Goal: Information Seeking & Learning: Learn about a topic

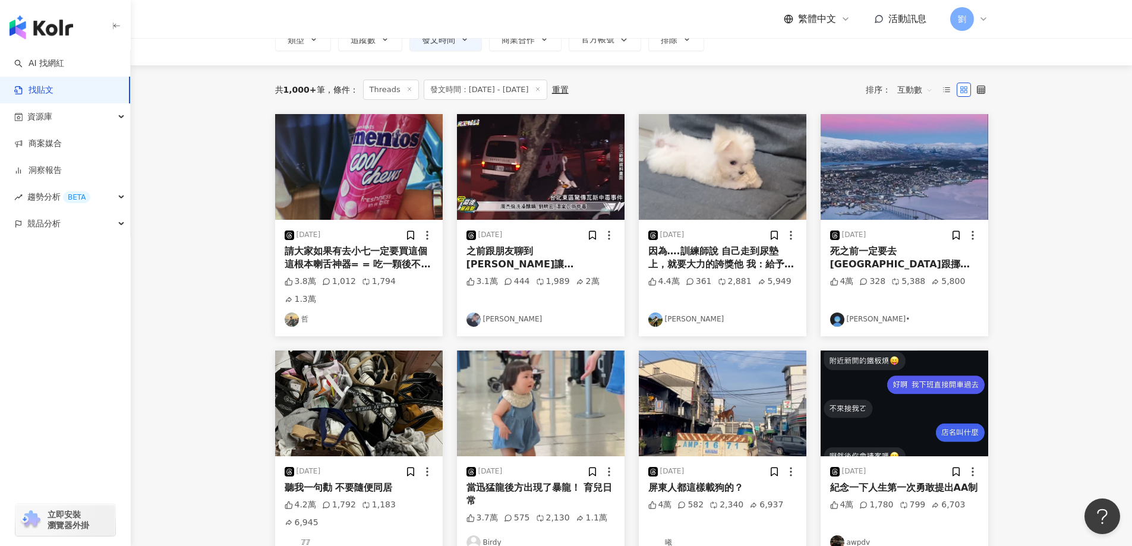
scroll to position [172, 0]
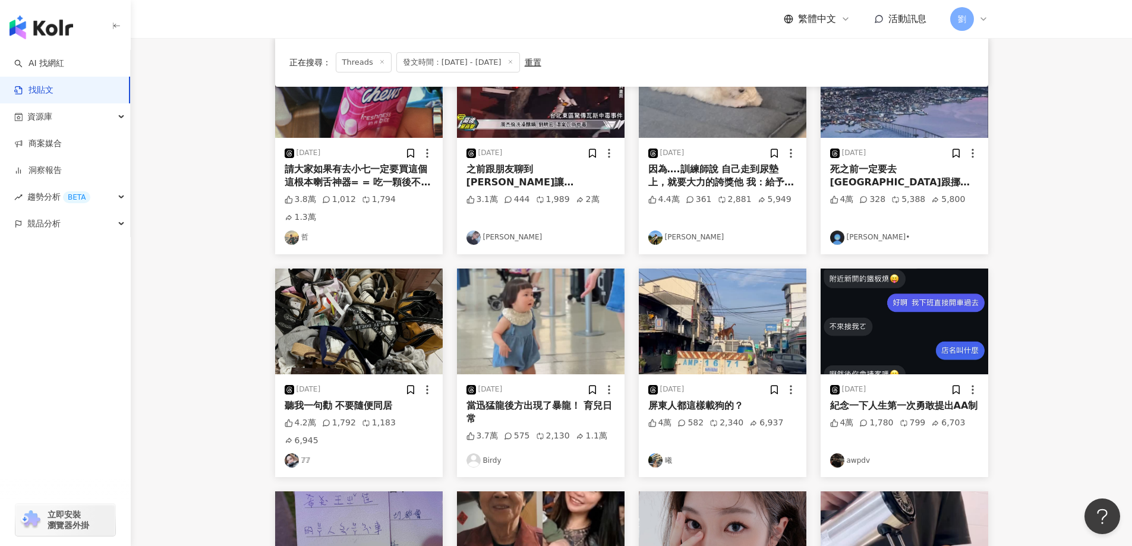
click at [732, 307] on img at bounding box center [723, 322] width 168 height 106
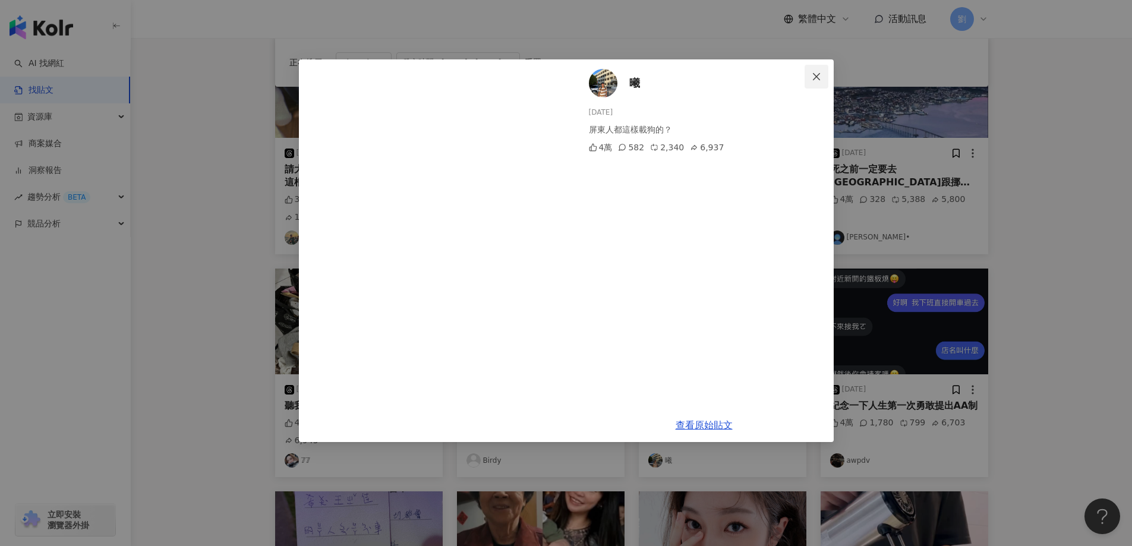
click at [817, 74] on icon "close" at bounding box center [816, 77] width 10 height 10
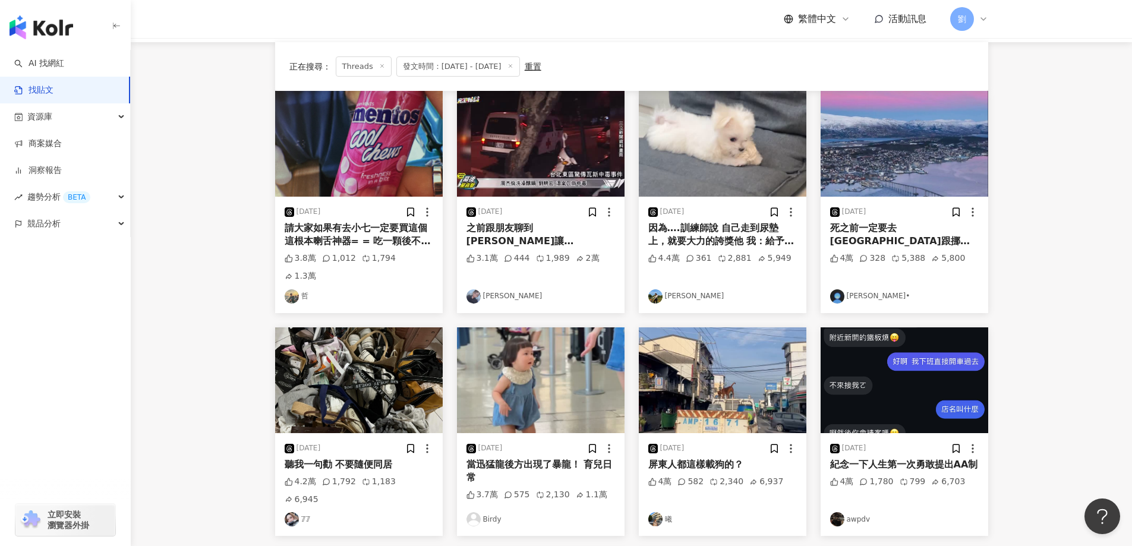
scroll to position [0, 0]
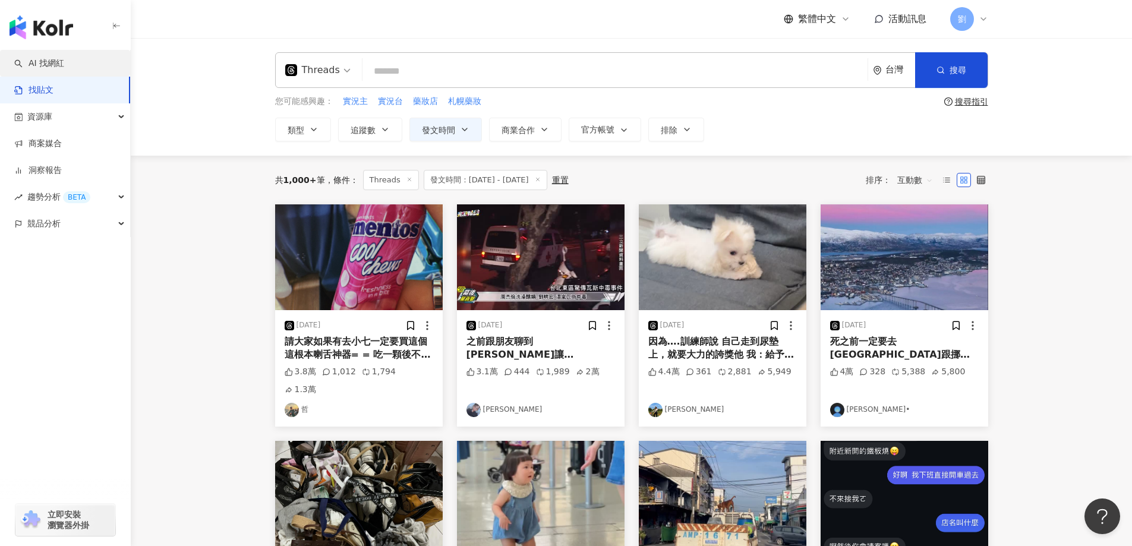
click at [55, 67] on link "AI 找網紅" at bounding box center [39, 64] width 50 height 12
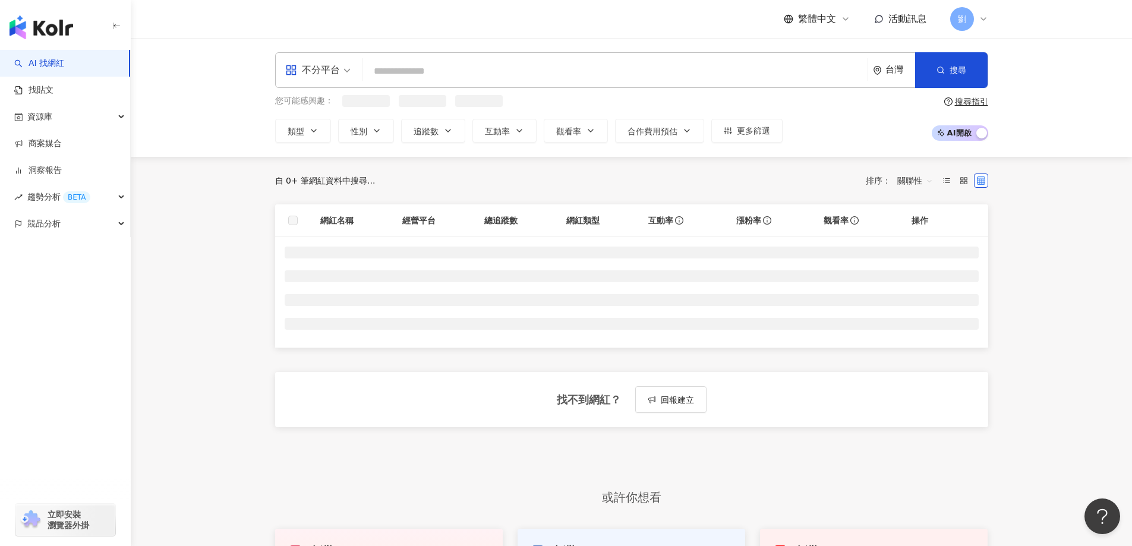
click at [340, 74] on span "不分平台" at bounding box center [317, 70] width 65 height 19
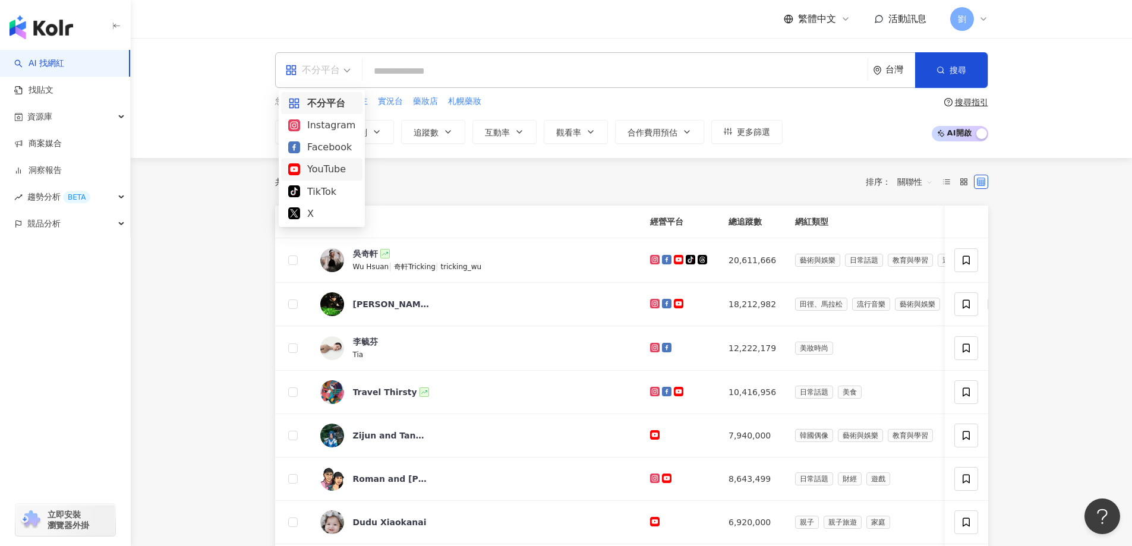
click at [323, 172] on div "YouTube" at bounding box center [321, 169] width 67 height 15
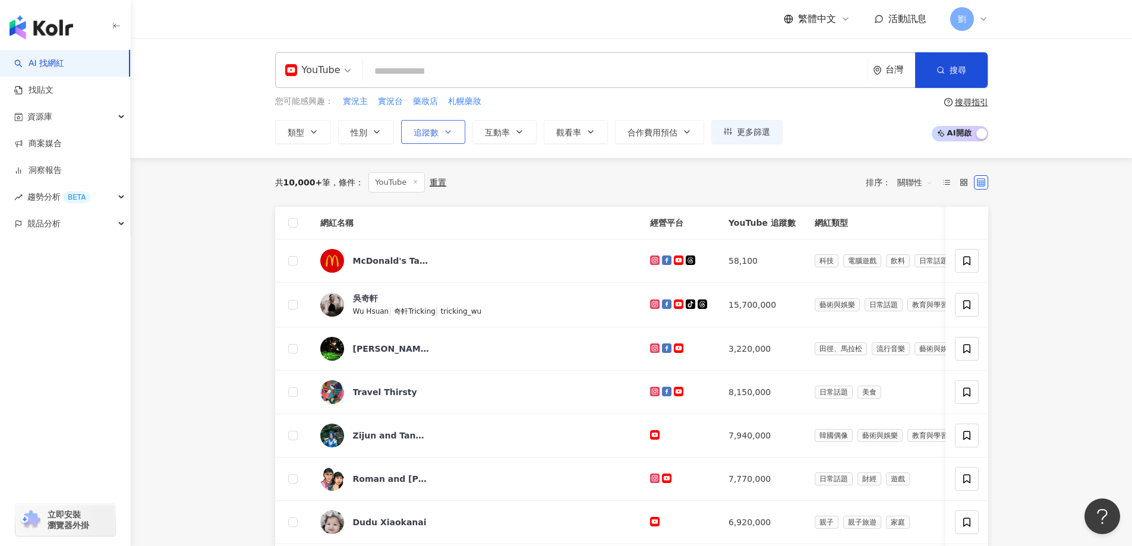
click at [444, 132] on icon "button" at bounding box center [448, 132] width 10 height 10
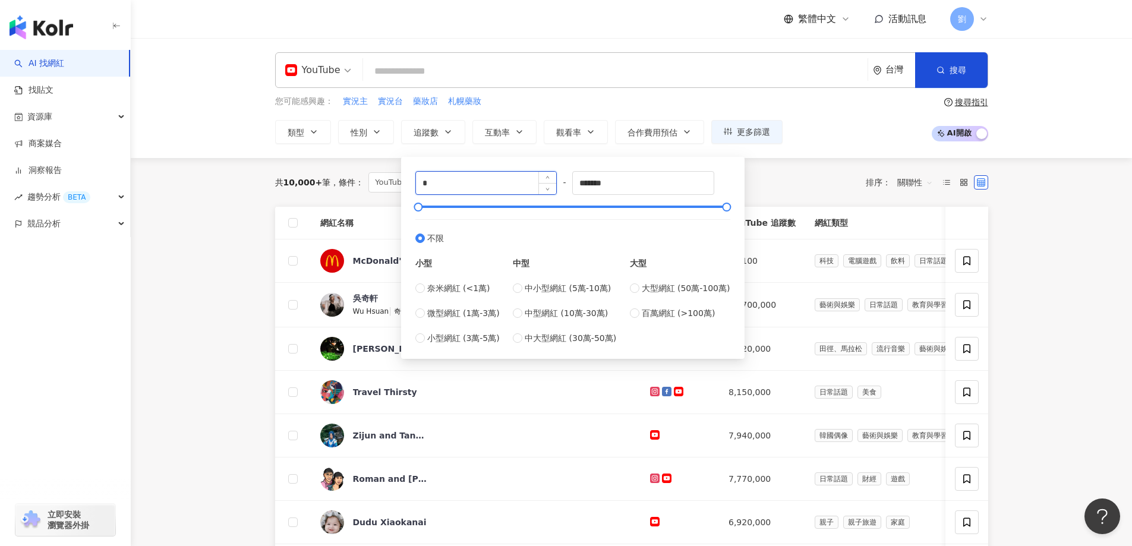
click at [450, 188] on input "*" at bounding box center [486, 183] width 141 height 23
type input "*****"
drag, startPoint x: 619, startPoint y: 180, endPoint x: 575, endPoint y: 182, distance: 44.0
click at [575, 182] on div "***** - ******* 不限 小型 奈米網紅 (<1萬) 微型網紅 (1萬-3萬) 小型網紅 (3萬-5萬) 中型 中小型網紅 (5萬-10萬) 中型…" at bounding box center [572, 257] width 315 height 173
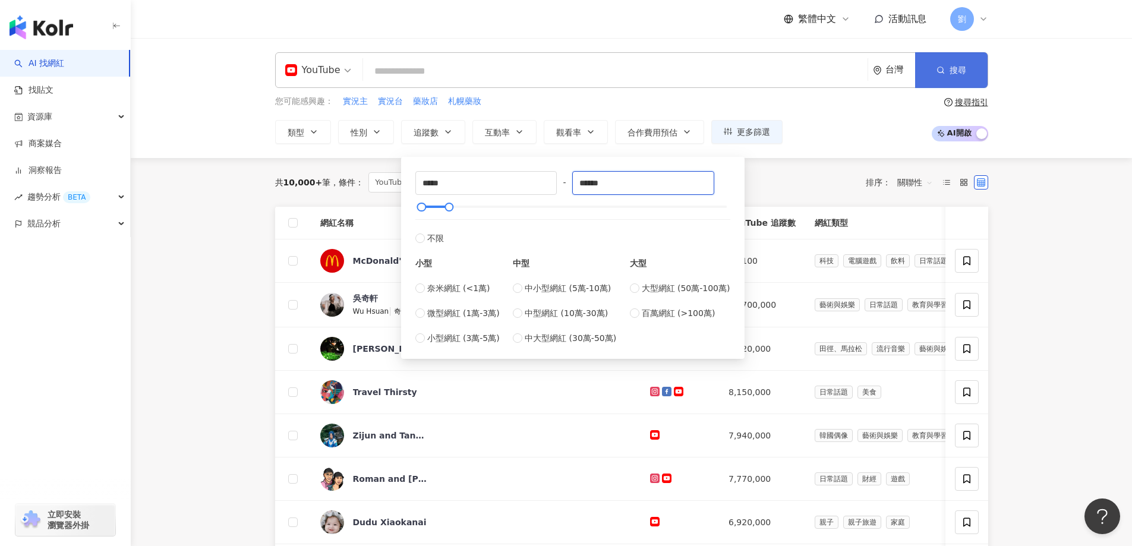
type input "******"
click at [975, 77] on button "搜尋" at bounding box center [951, 70] width 72 height 36
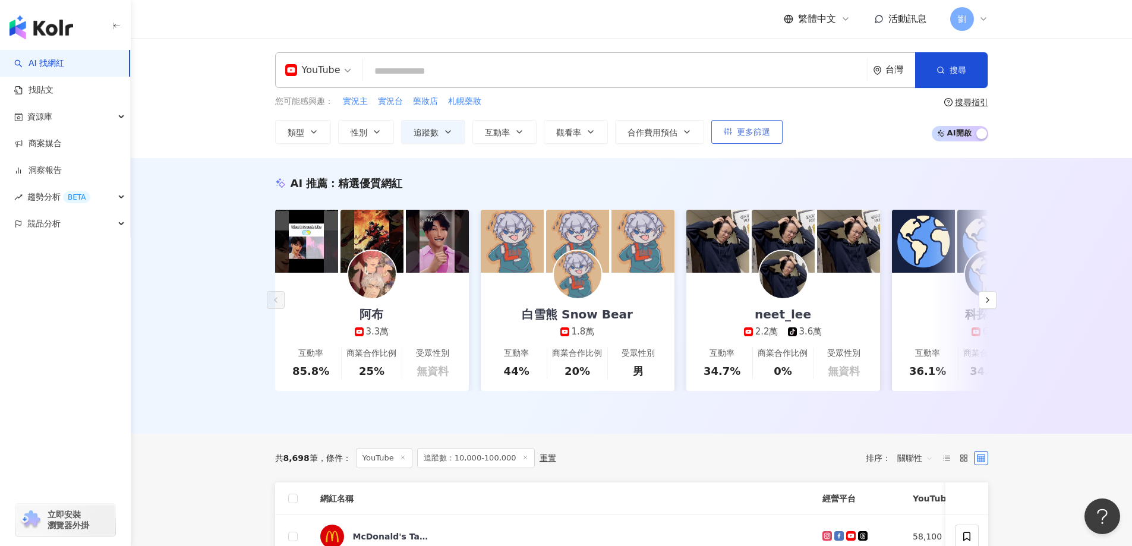
click at [757, 127] on span "更多篩選" at bounding box center [753, 132] width 33 height 10
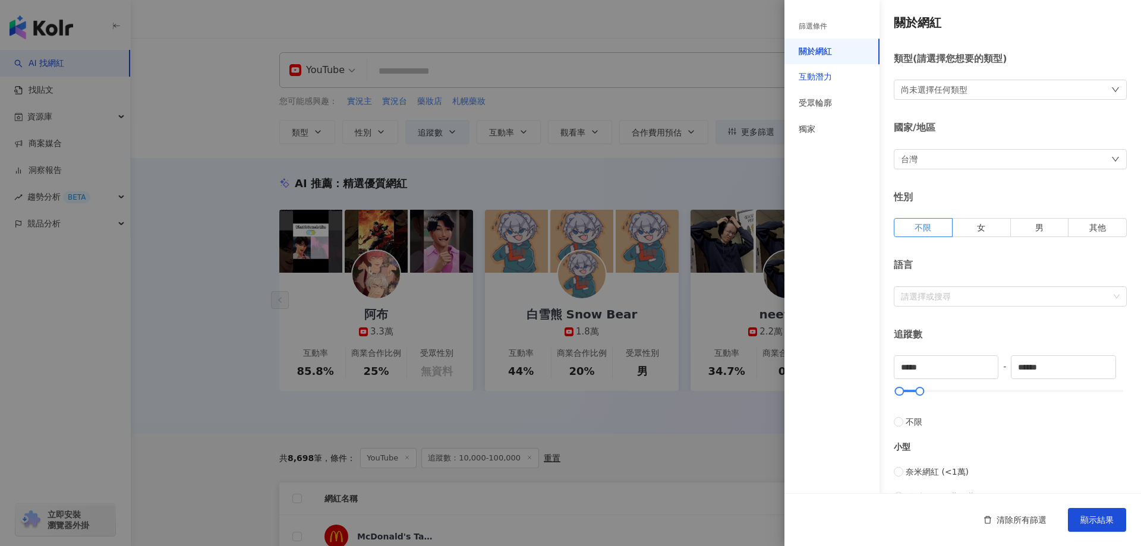
click at [830, 77] on div "互動潛力" at bounding box center [814, 77] width 33 height 12
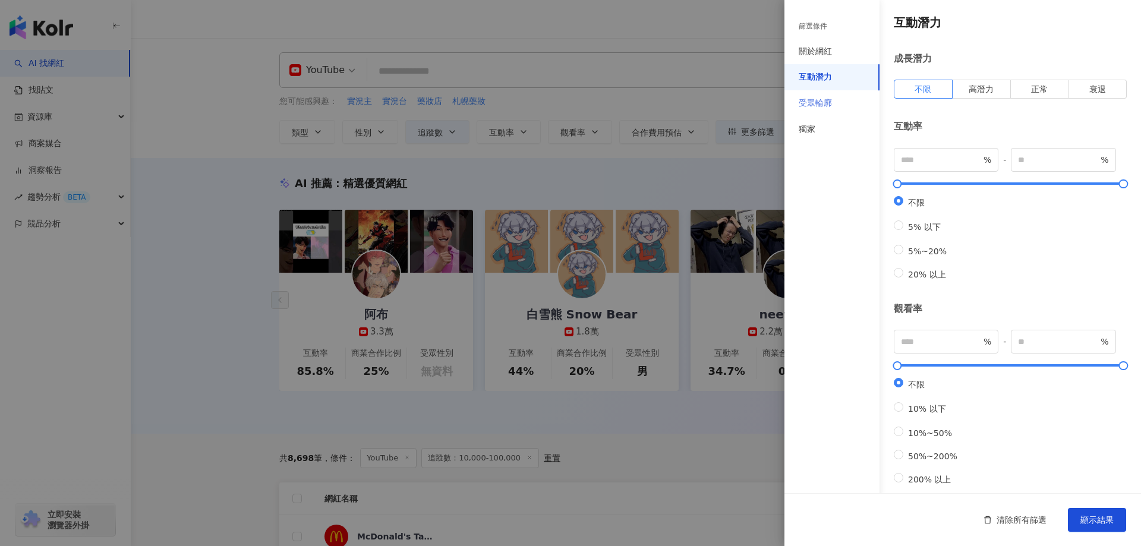
click at [840, 95] on div "受眾輪廓" at bounding box center [831, 103] width 95 height 26
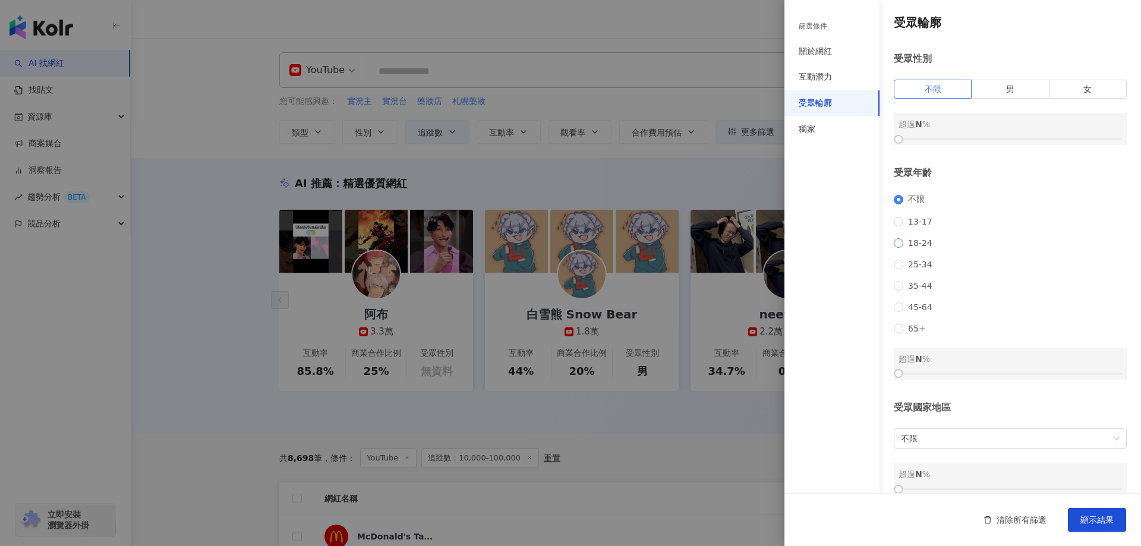
click at [913, 248] on span "18-24" at bounding box center [920, 243] width 34 height 10
drag, startPoint x: 901, startPoint y: 384, endPoint x: 966, endPoint y: 384, distance: 64.8
click at [978, 380] on div "18-24 超過 0 %" at bounding box center [1009, 364] width 233 height 32
drag, startPoint x: 904, startPoint y: 385, endPoint x: 1006, endPoint y: 388, distance: 102.2
click at [1006, 377] on div at bounding box center [1009, 373] width 223 height 7
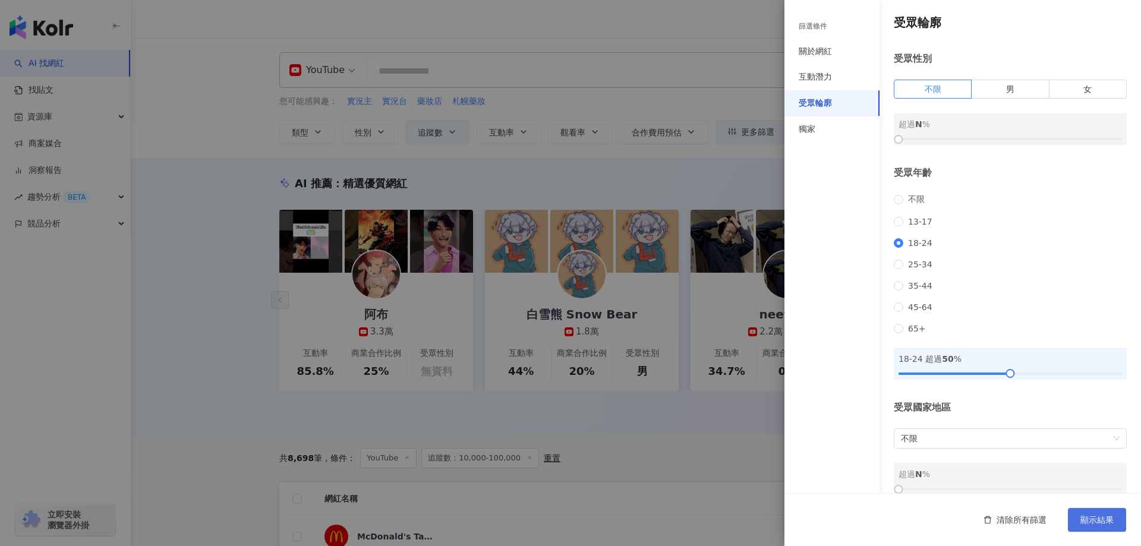
click at [1083, 516] on span "顯示結果" at bounding box center [1096, 520] width 33 height 10
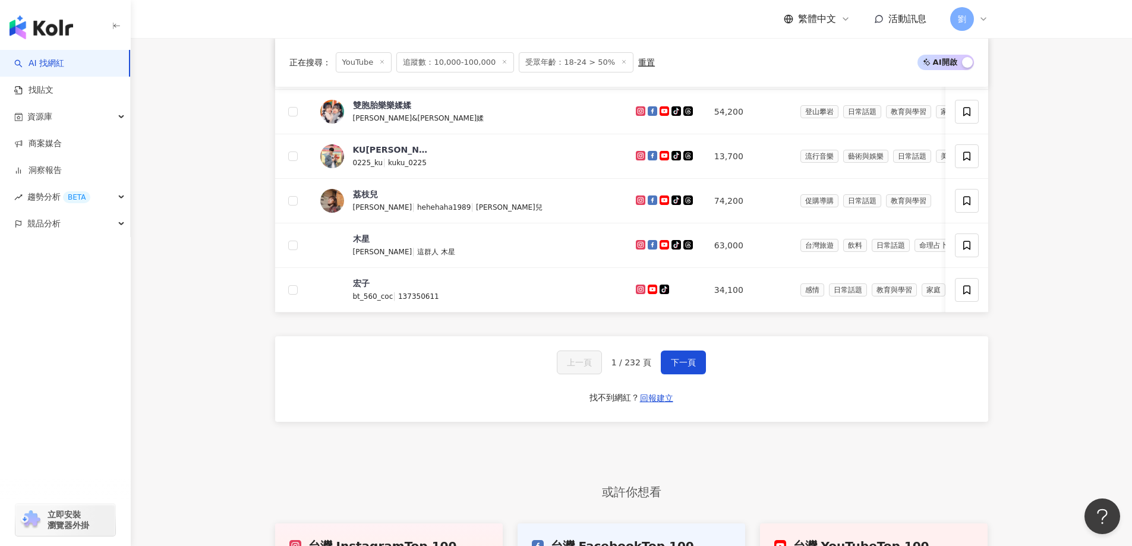
scroll to position [238, 0]
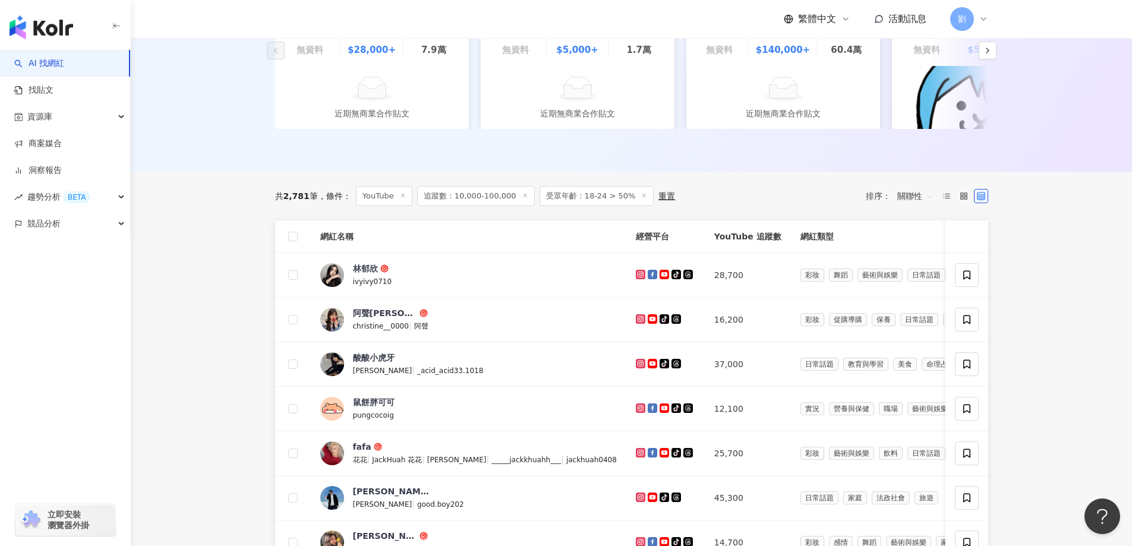
click at [910, 200] on span "關聯性" at bounding box center [915, 196] width 36 height 19
click at [537, 159] on div "對您有幫助嗎？" at bounding box center [631, 150] width 713 height 18
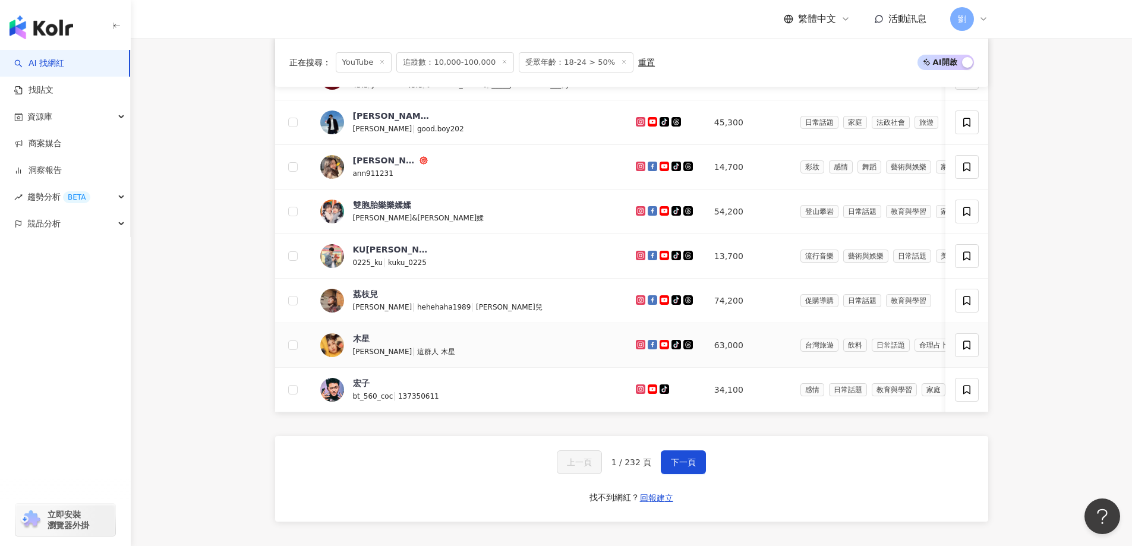
scroll to position [713, 0]
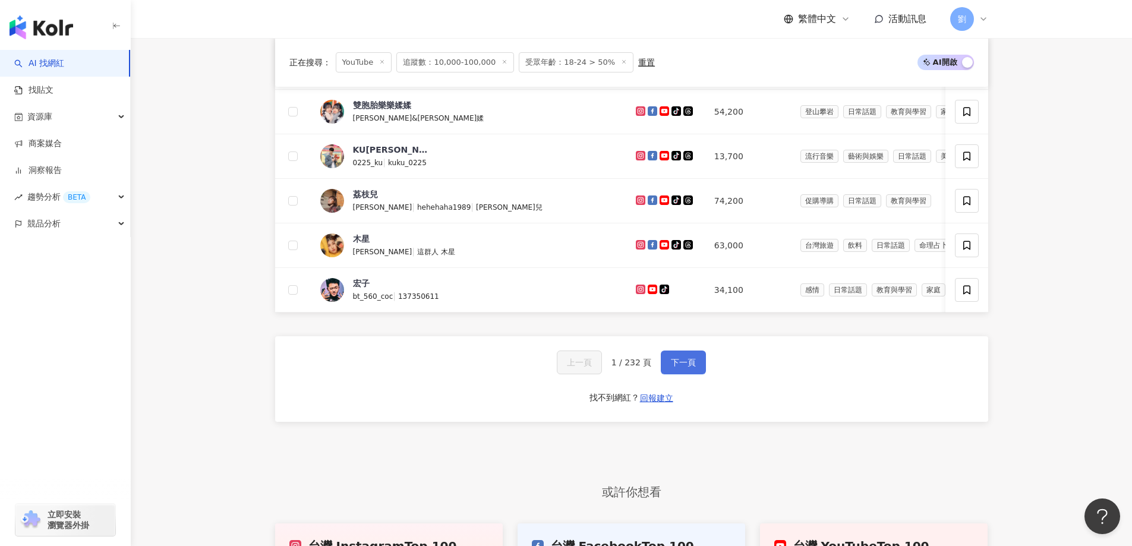
click at [667, 374] on button "下一頁" at bounding box center [683, 362] width 45 height 24
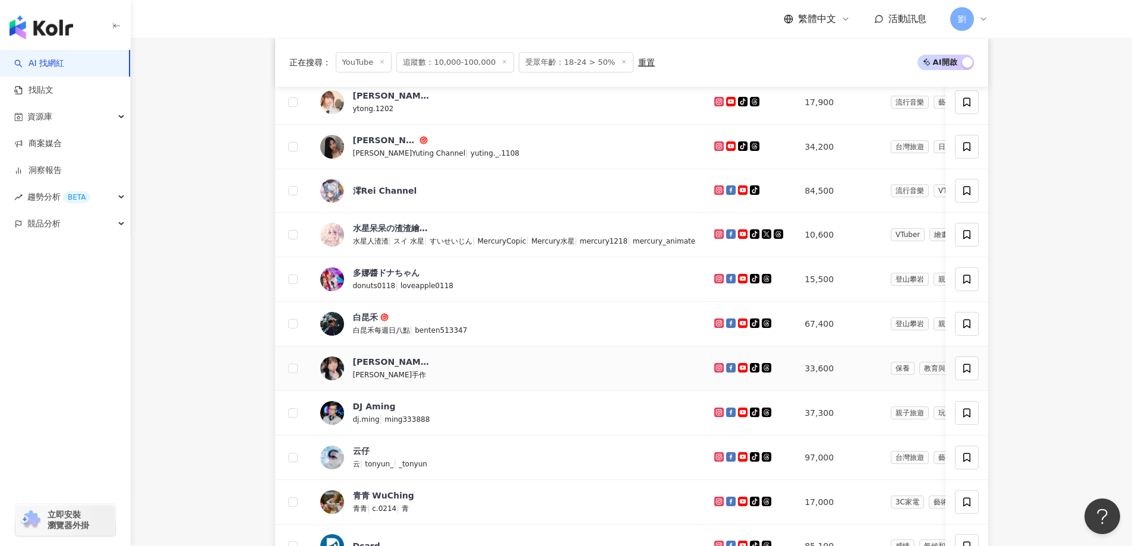
scroll to position [574, 0]
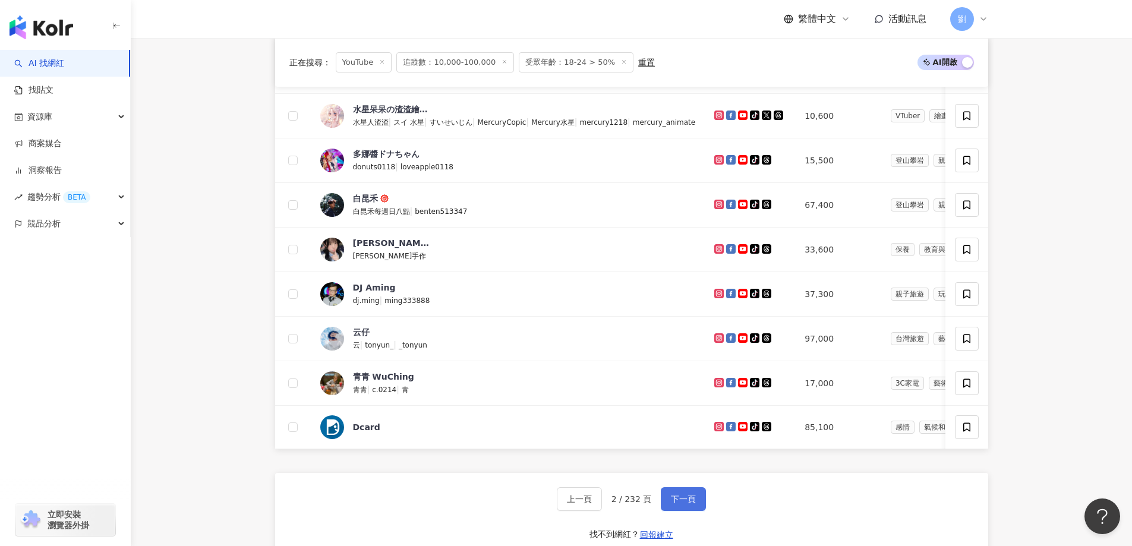
click at [688, 504] on span "下一頁" at bounding box center [683, 499] width 25 height 10
